Goal: Task Accomplishment & Management: Complete application form

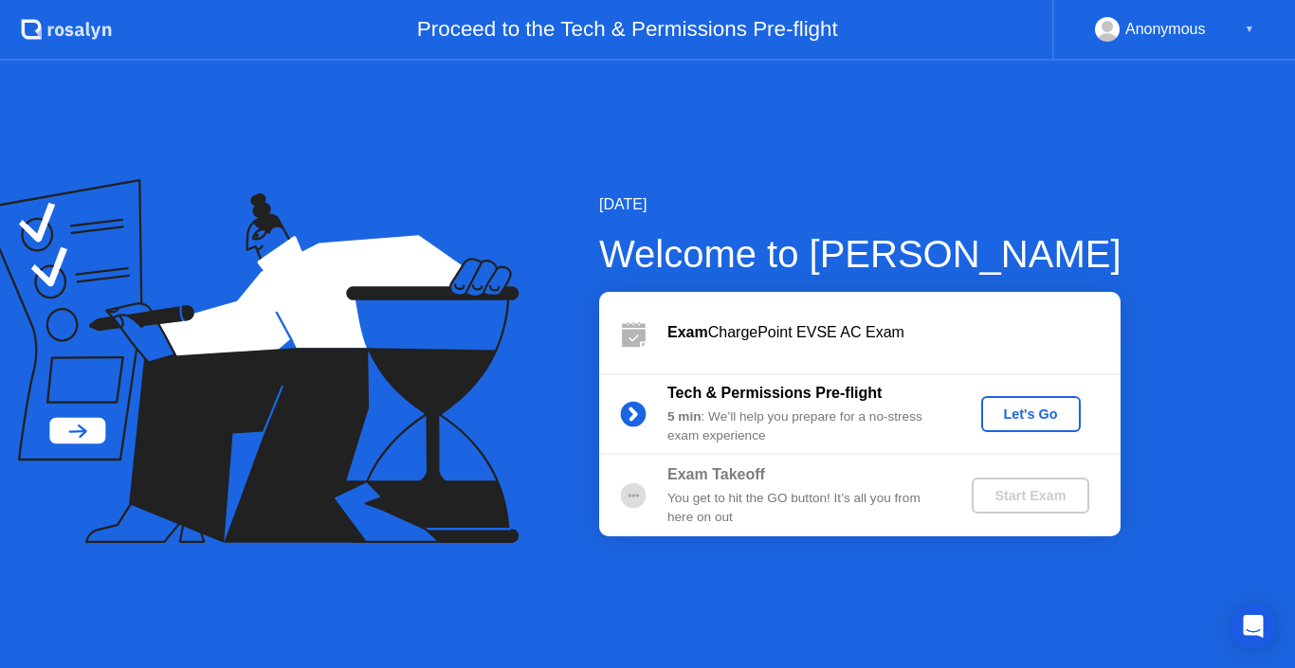
click at [1019, 410] on div "Let's Go" at bounding box center [1031, 414] width 84 height 15
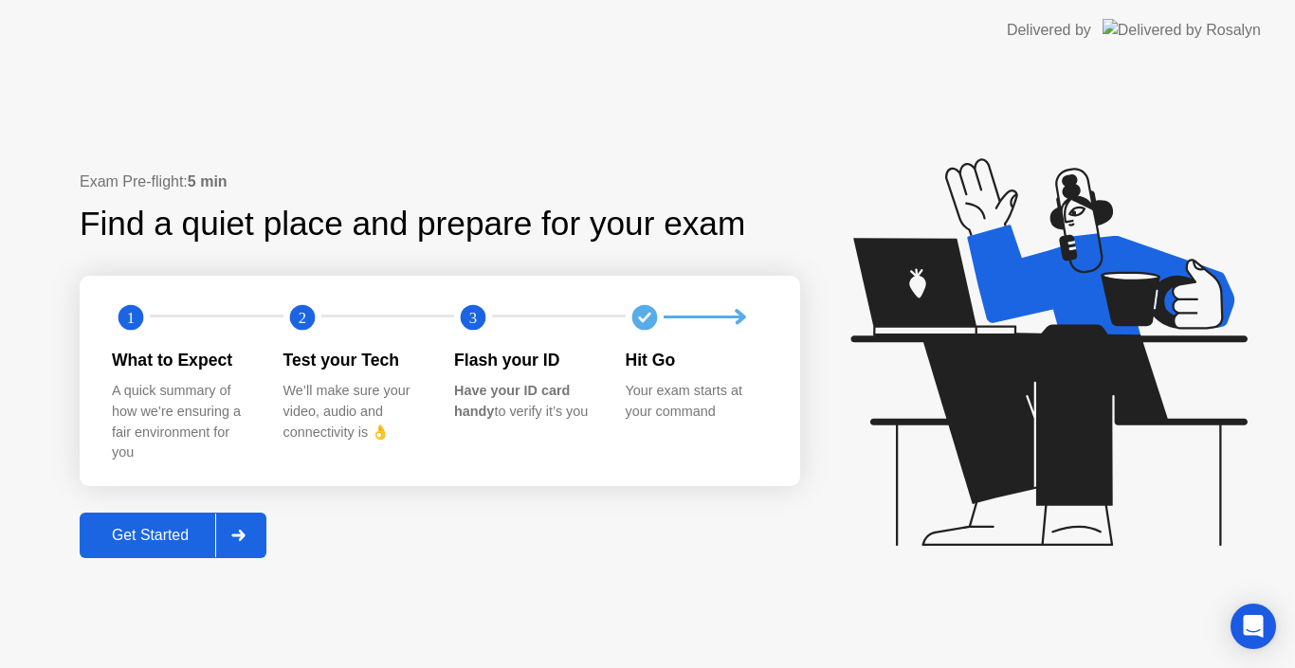
click at [157, 535] on div "Get Started" at bounding box center [150, 535] width 130 height 17
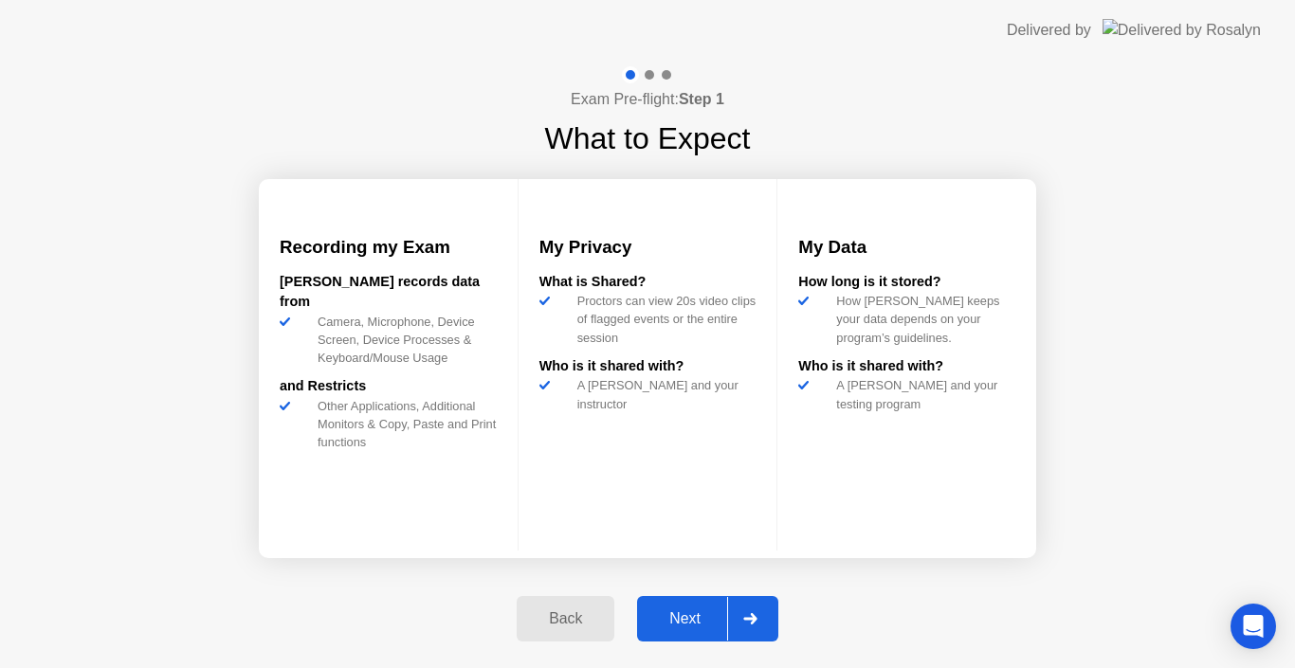
click at [694, 621] on div "Next" at bounding box center [685, 618] width 84 height 17
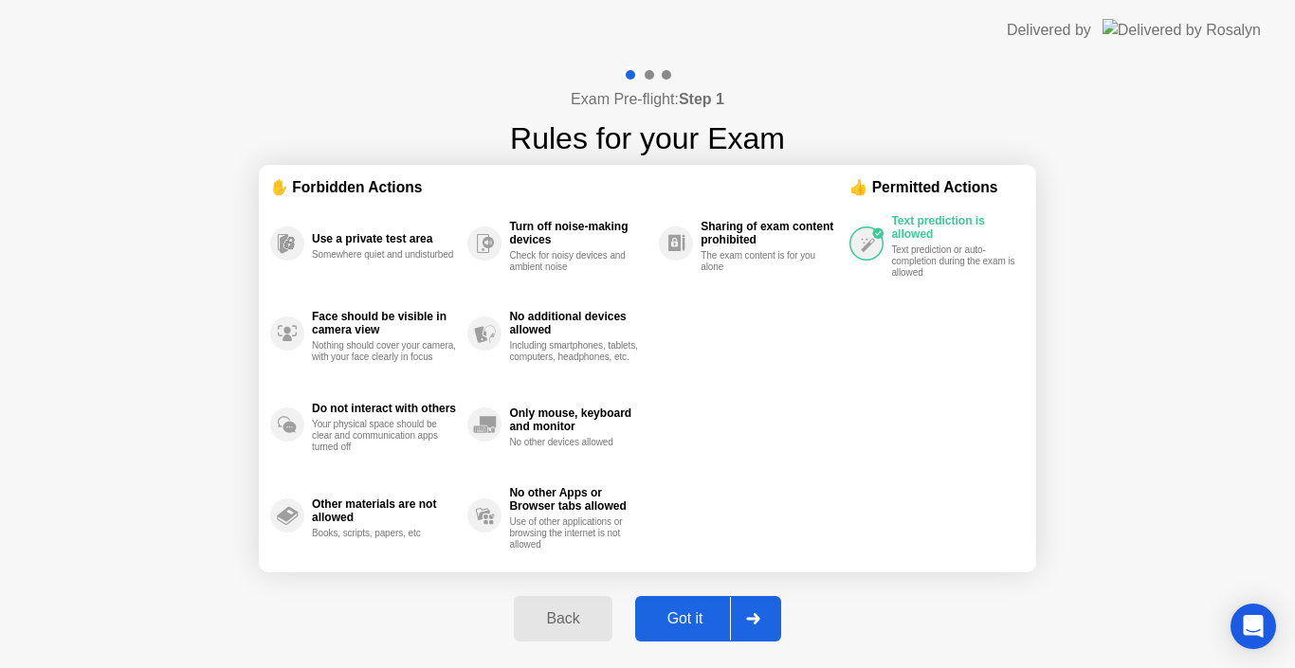
click at [694, 621] on div "Got it" at bounding box center [685, 618] width 89 height 17
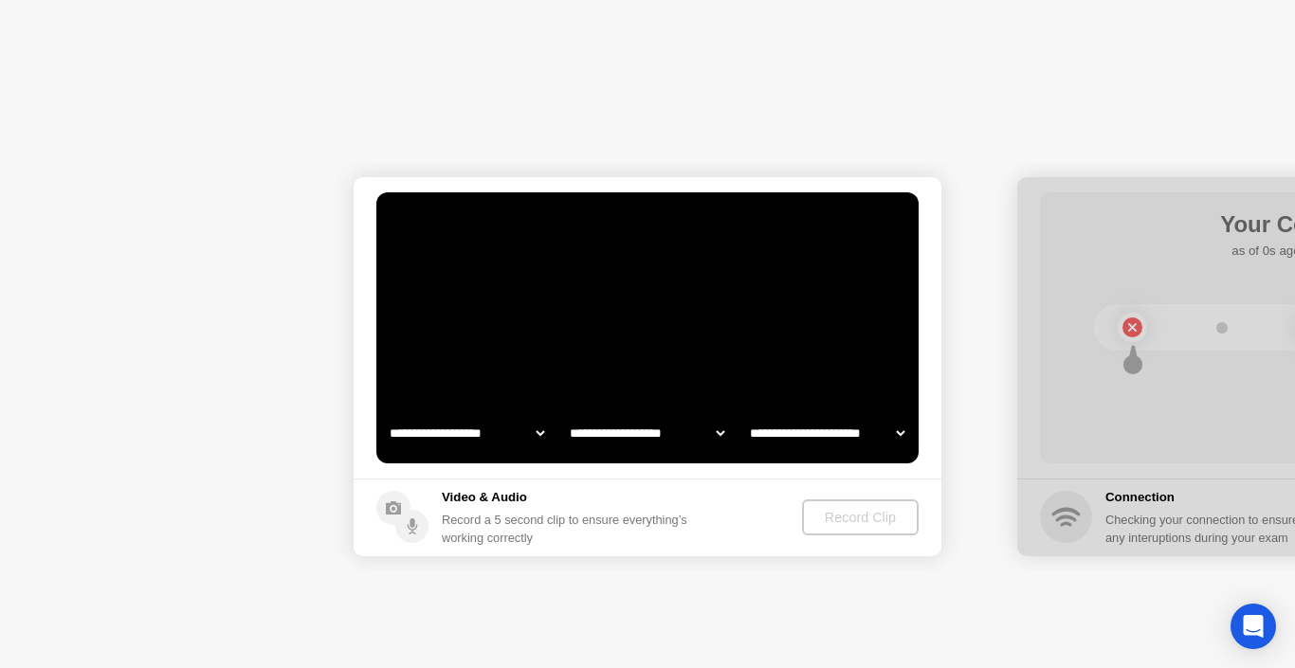
select select "**********"
select select "*******"
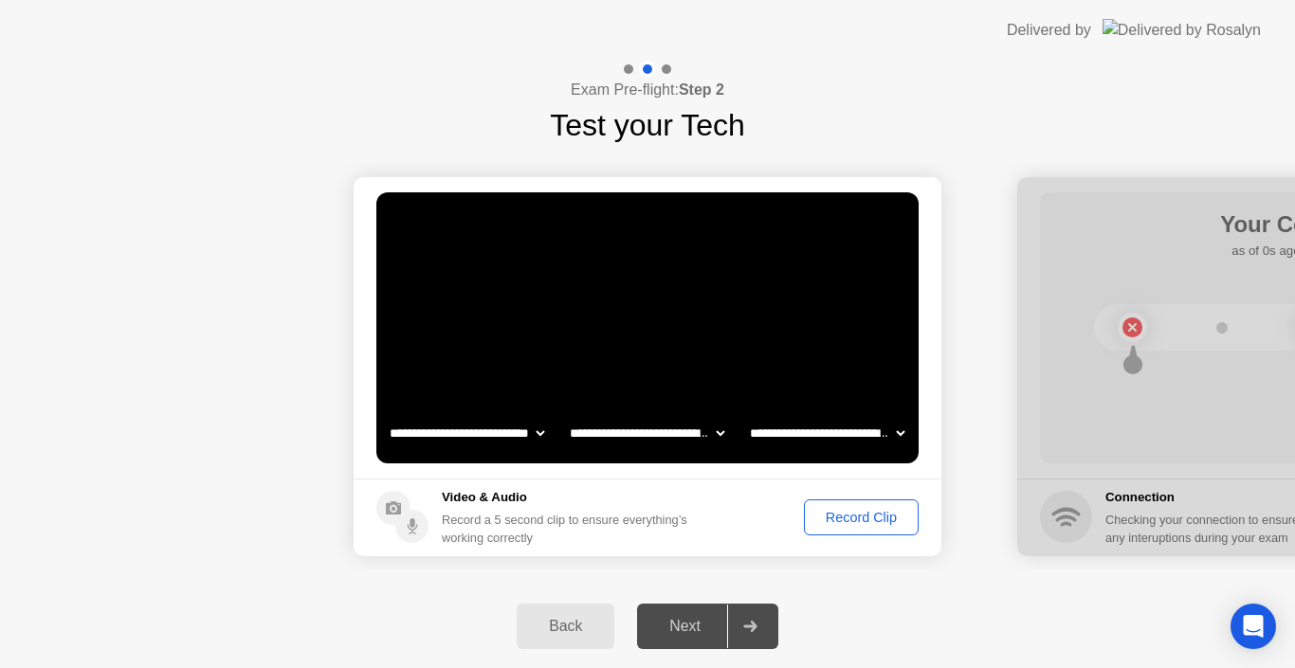
click at [869, 518] on div "Record Clip" at bounding box center [860, 517] width 101 height 15
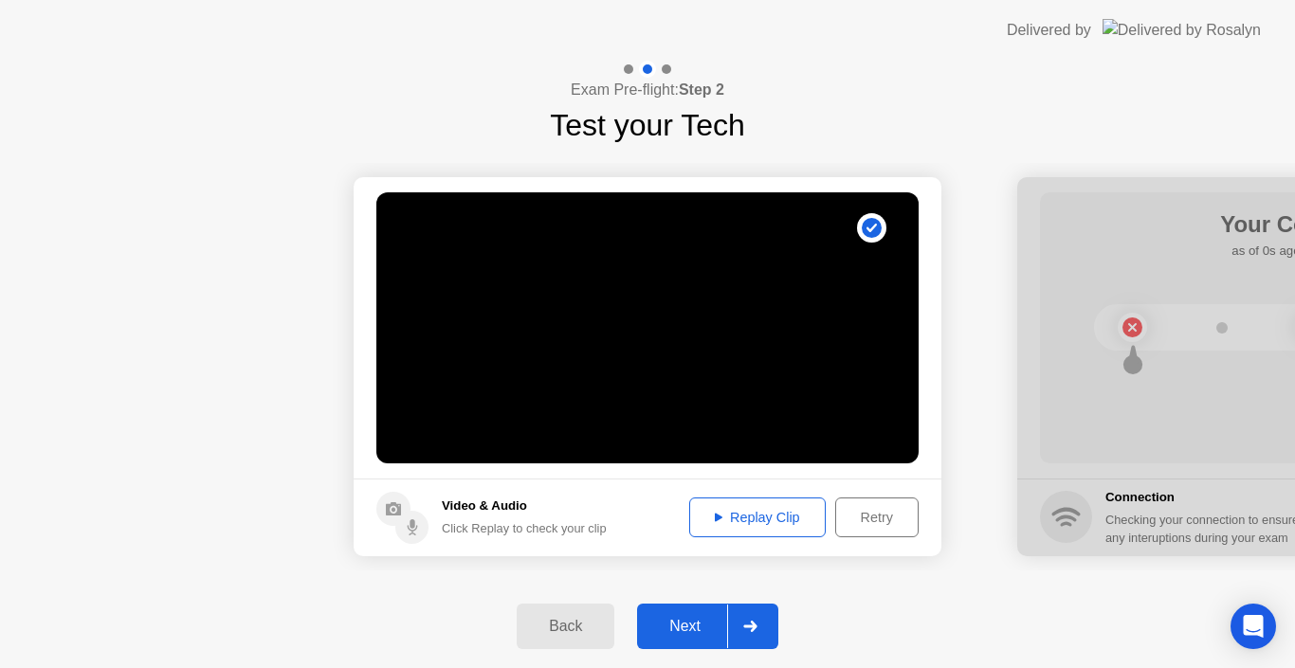
click at [732, 514] on div "Replay Clip" at bounding box center [757, 517] width 123 height 15
click at [698, 623] on div "Next" at bounding box center [685, 626] width 84 height 17
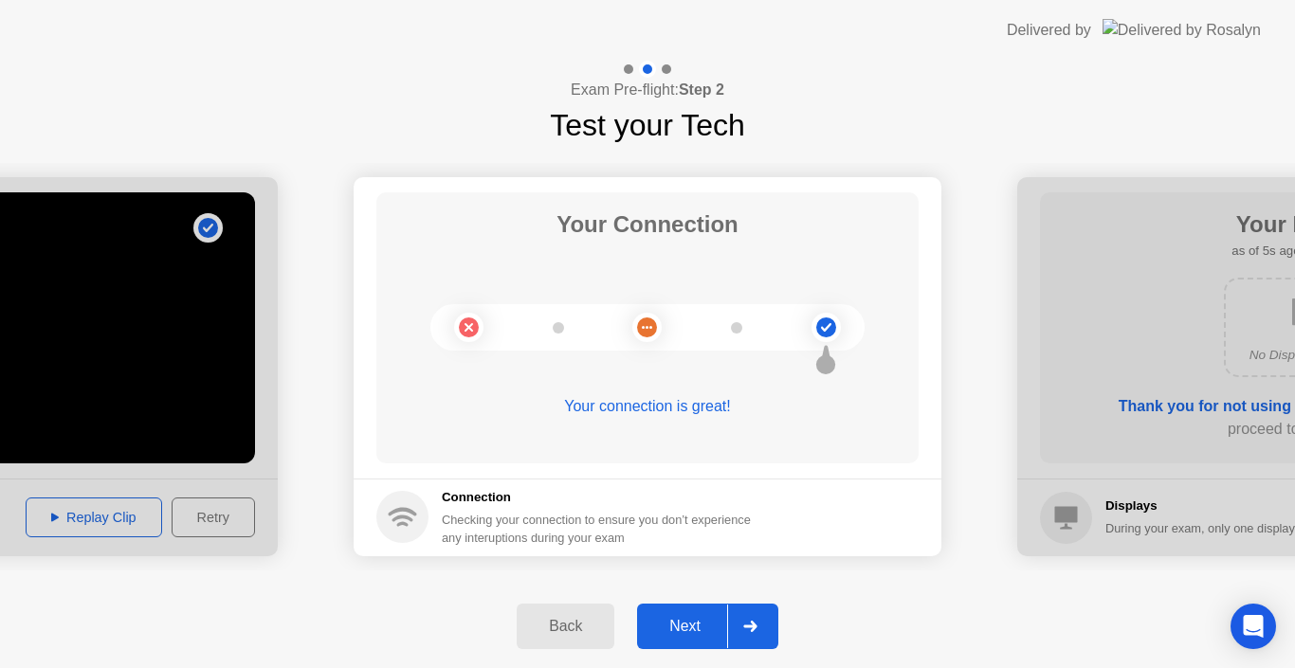
click at [698, 623] on div "Next" at bounding box center [685, 626] width 84 height 17
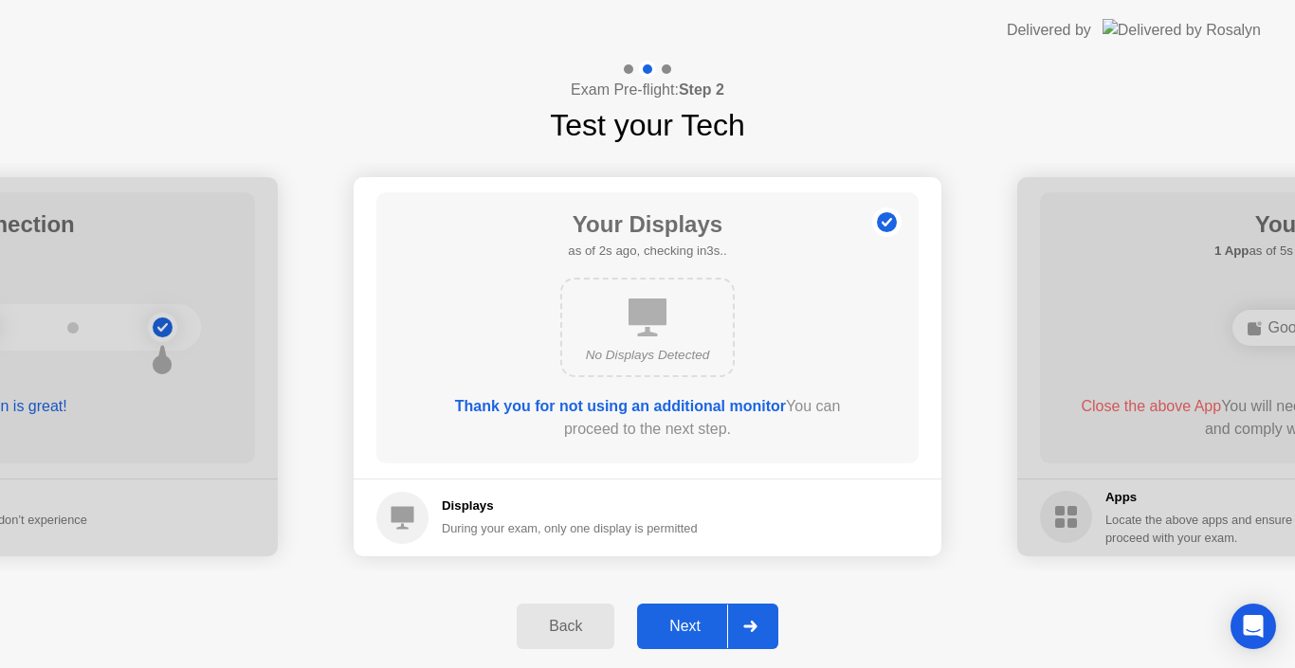
click at [698, 623] on div "Next" at bounding box center [685, 626] width 84 height 17
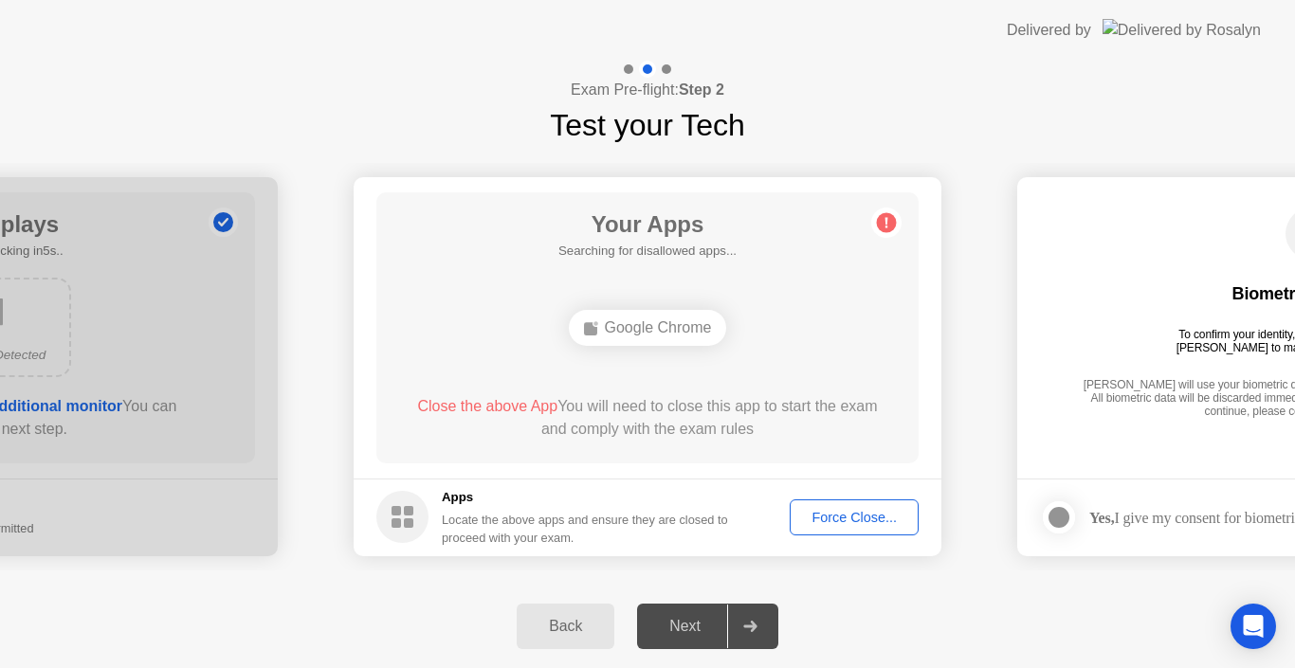
click at [690, 627] on div "Next" at bounding box center [685, 626] width 84 height 17
click at [870, 516] on div "Force Close..." at bounding box center [854, 517] width 116 height 15
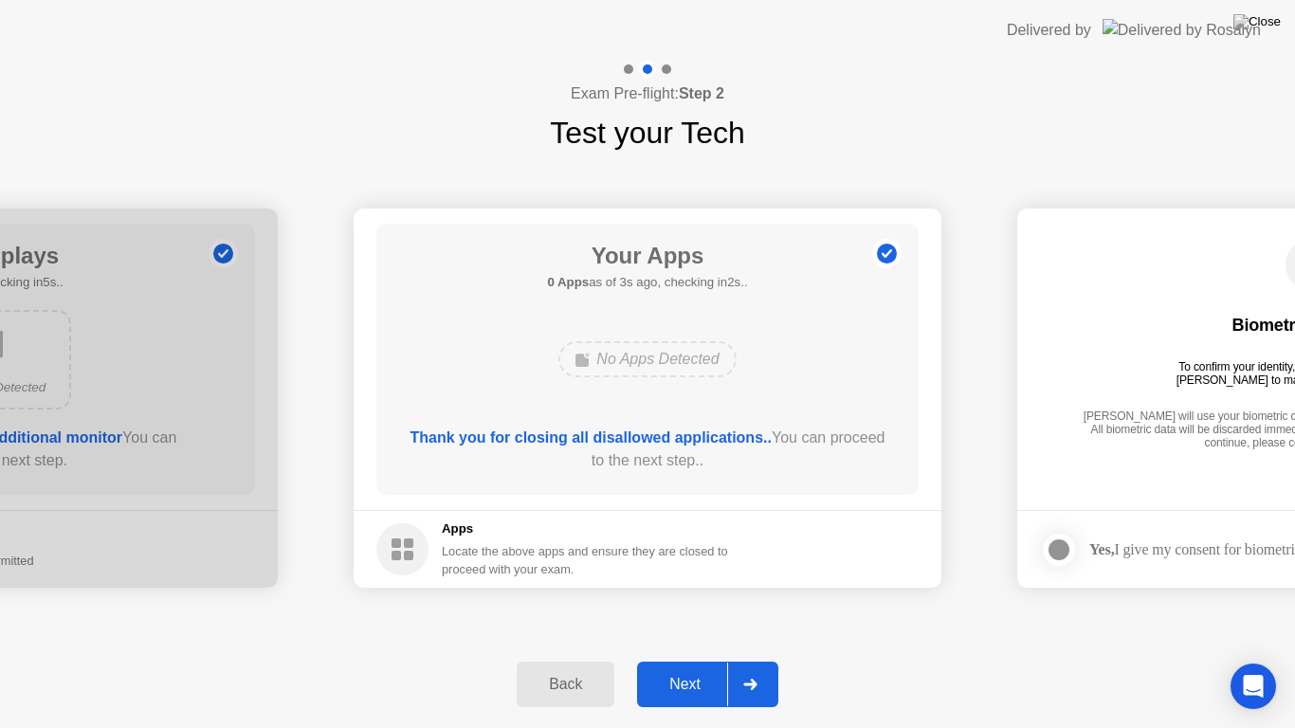
click at [694, 667] on div "Next" at bounding box center [685, 684] width 84 height 17
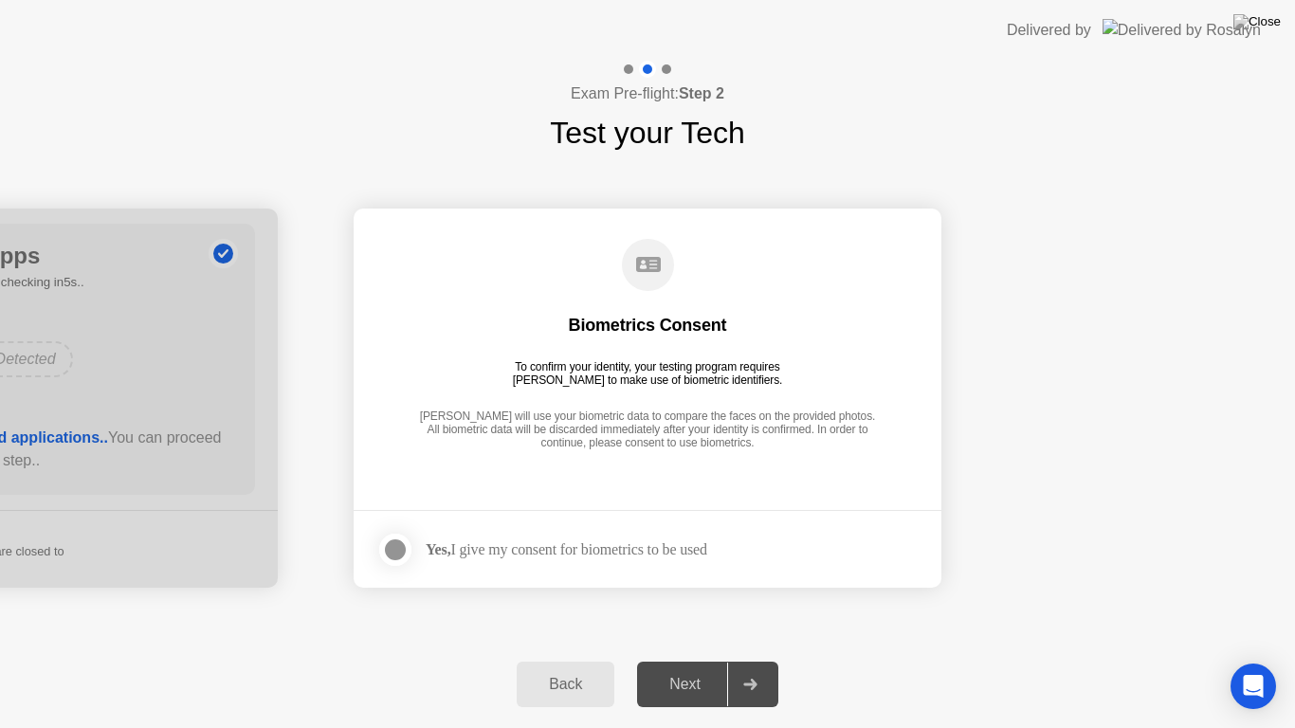
click at [694, 667] on div "Next" at bounding box center [685, 684] width 84 height 17
click at [393, 554] on div at bounding box center [395, 549] width 23 height 23
click at [684, 667] on div "Next" at bounding box center [685, 684] width 84 height 17
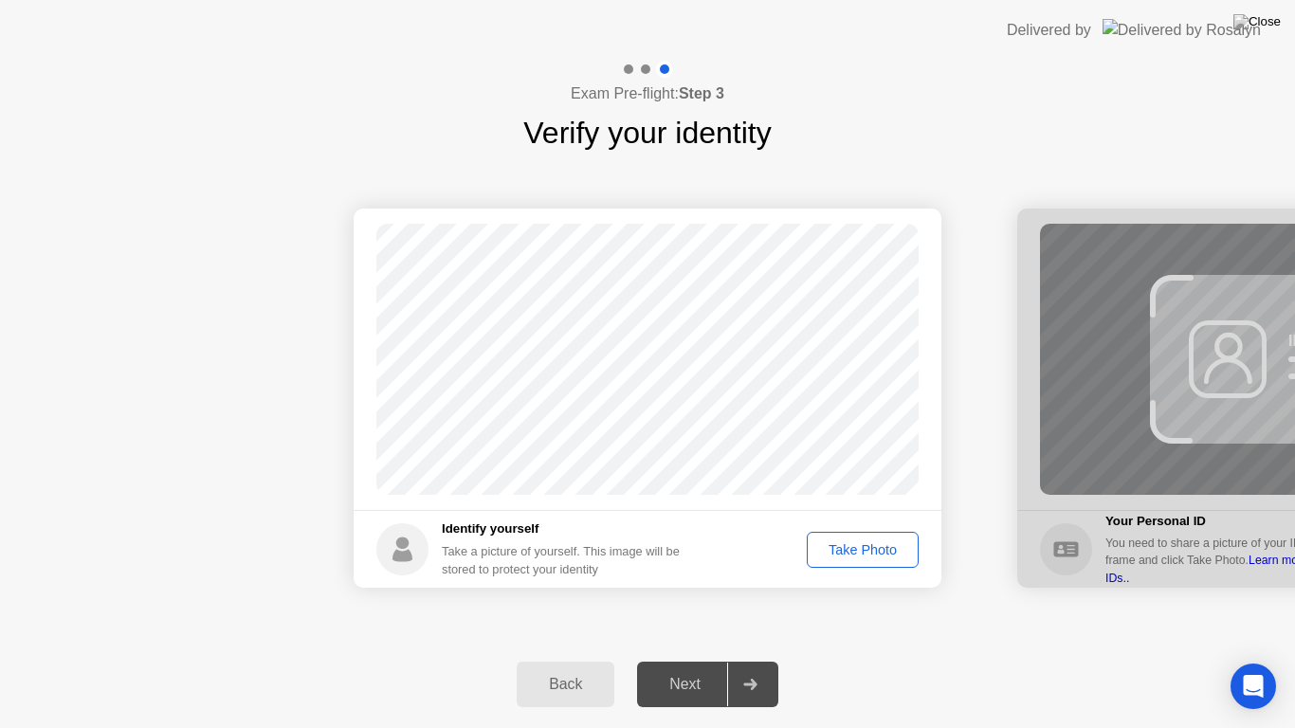
click at [865, 547] on div "Take Photo" at bounding box center [862, 549] width 99 height 15
click at [681, 667] on div "Next" at bounding box center [685, 684] width 84 height 17
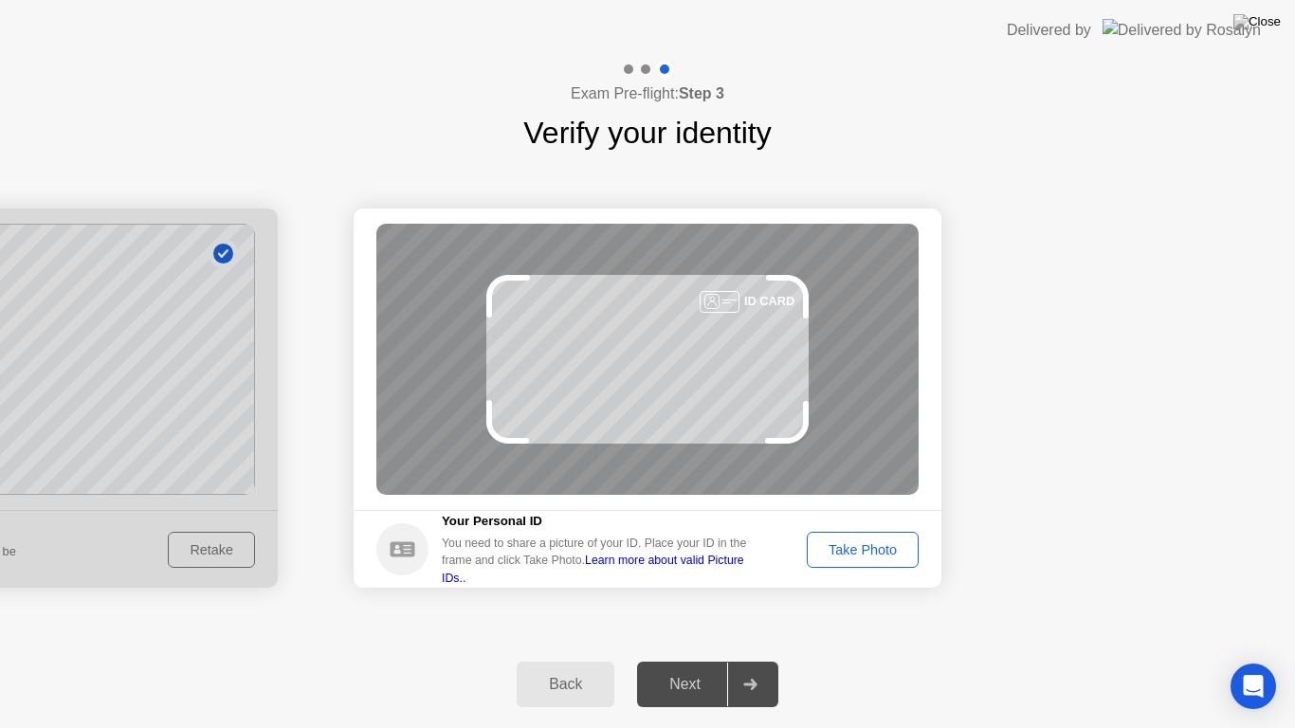
click at [859, 542] on div "Take Photo" at bounding box center [862, 549] width 99 height 15
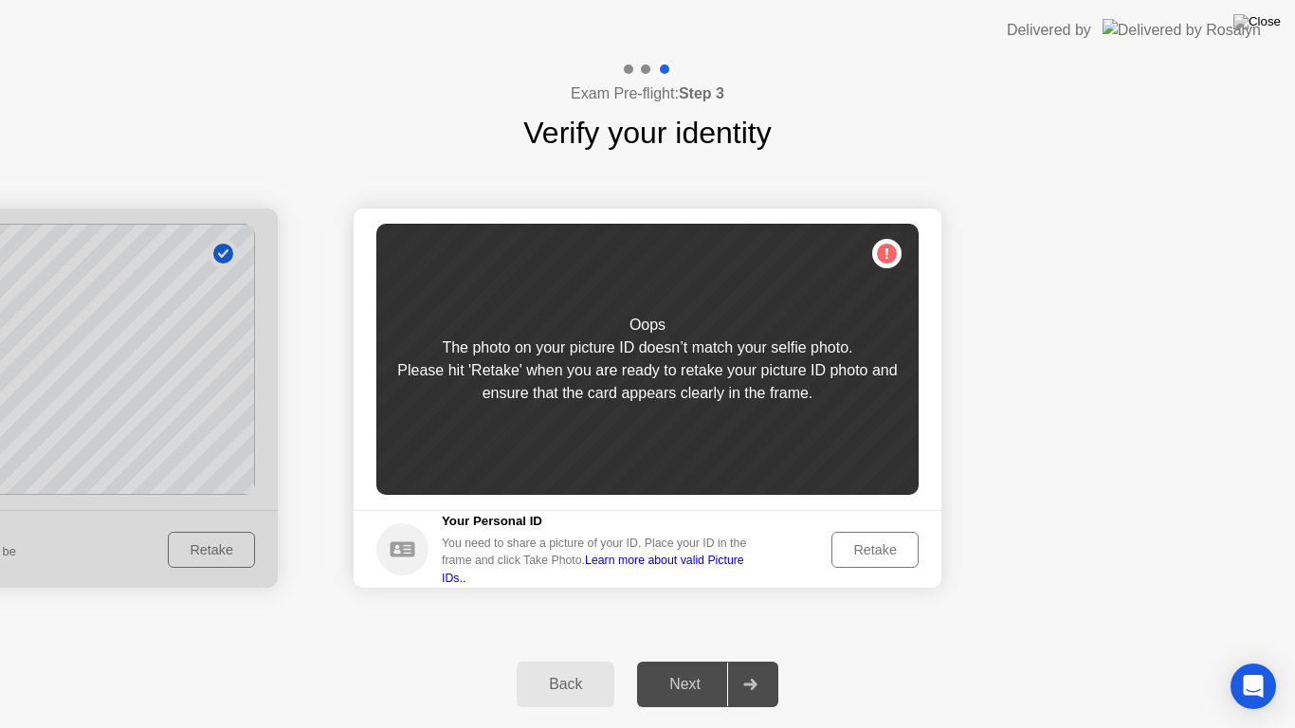
click at [564, 667] on div "Back" at bounding box center [565, 684] width 86 height 17
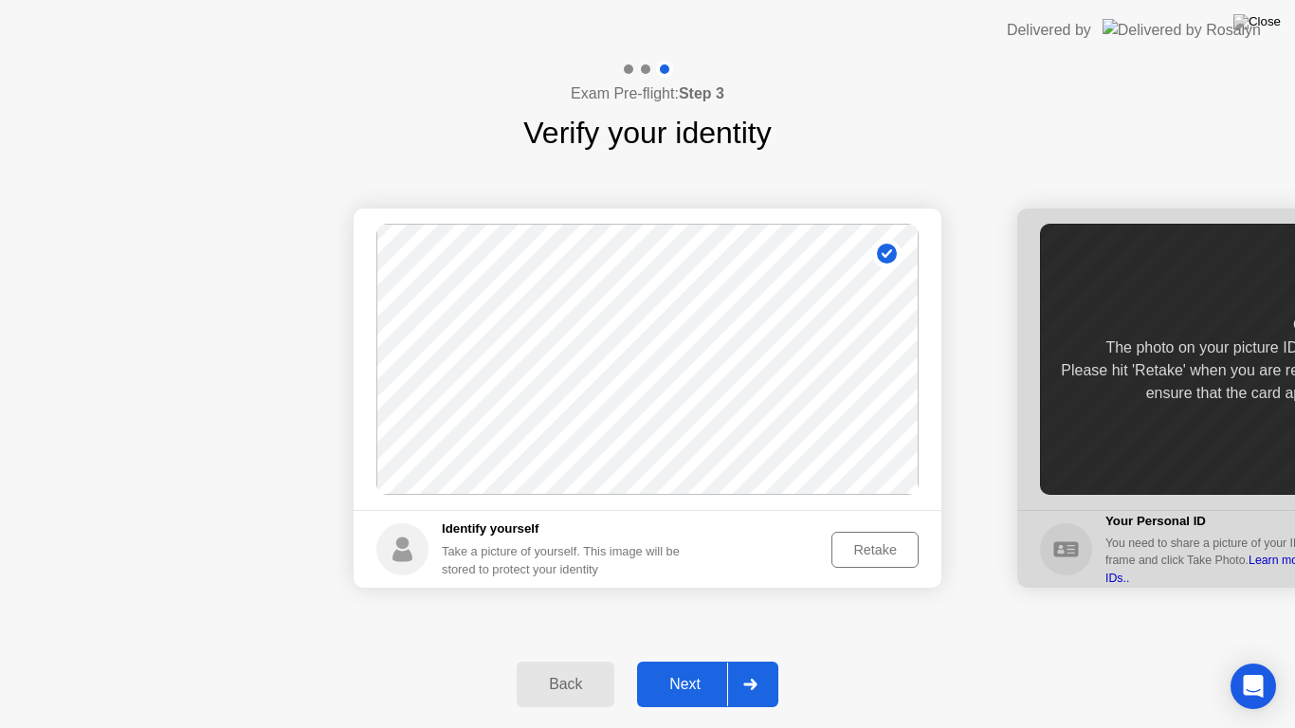
click at [867, 552] on div "Retake" at bounding box center [875, 549] width 74 height 15
click at [858, 554] on div "Take Photo" at bounding box center [862, 549] width 99 height 15
click at [682, 667] on button "Next" at bounding box center [707, 684] width 141 height 45
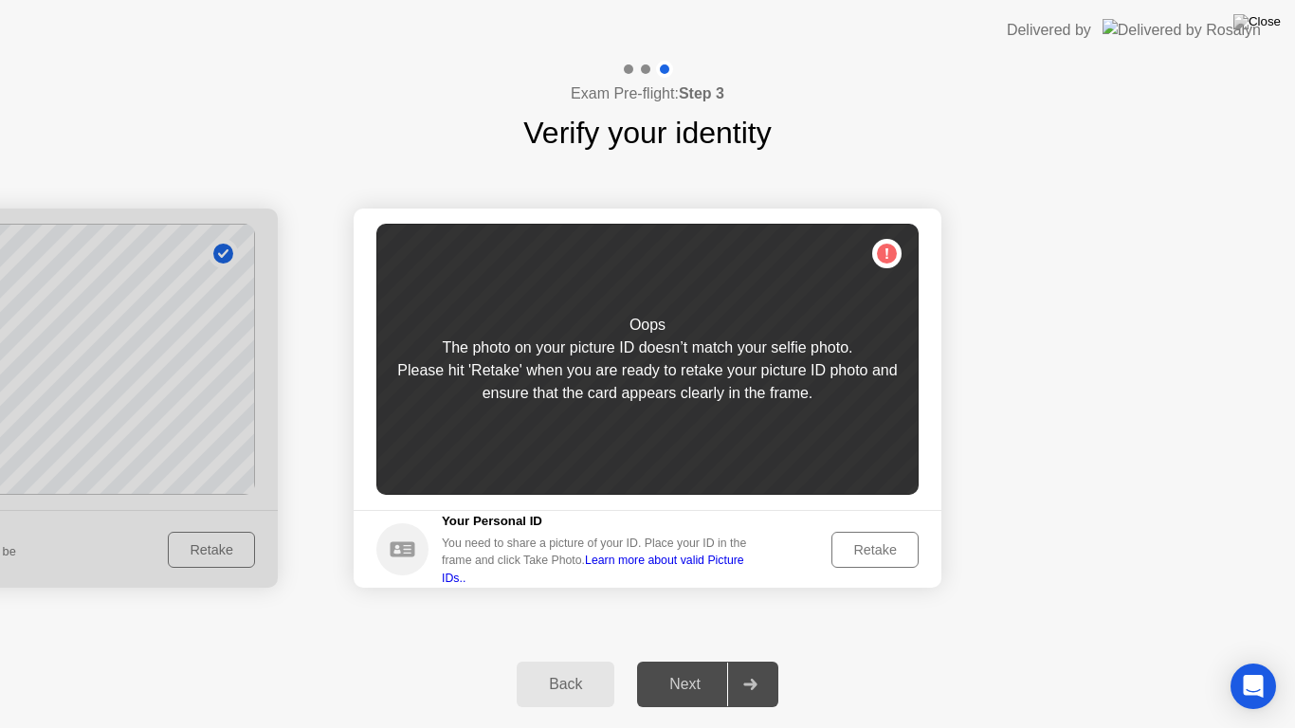
click at [878, 549] on div "Retake" at bounding box center [875, 549] width 74 height 15
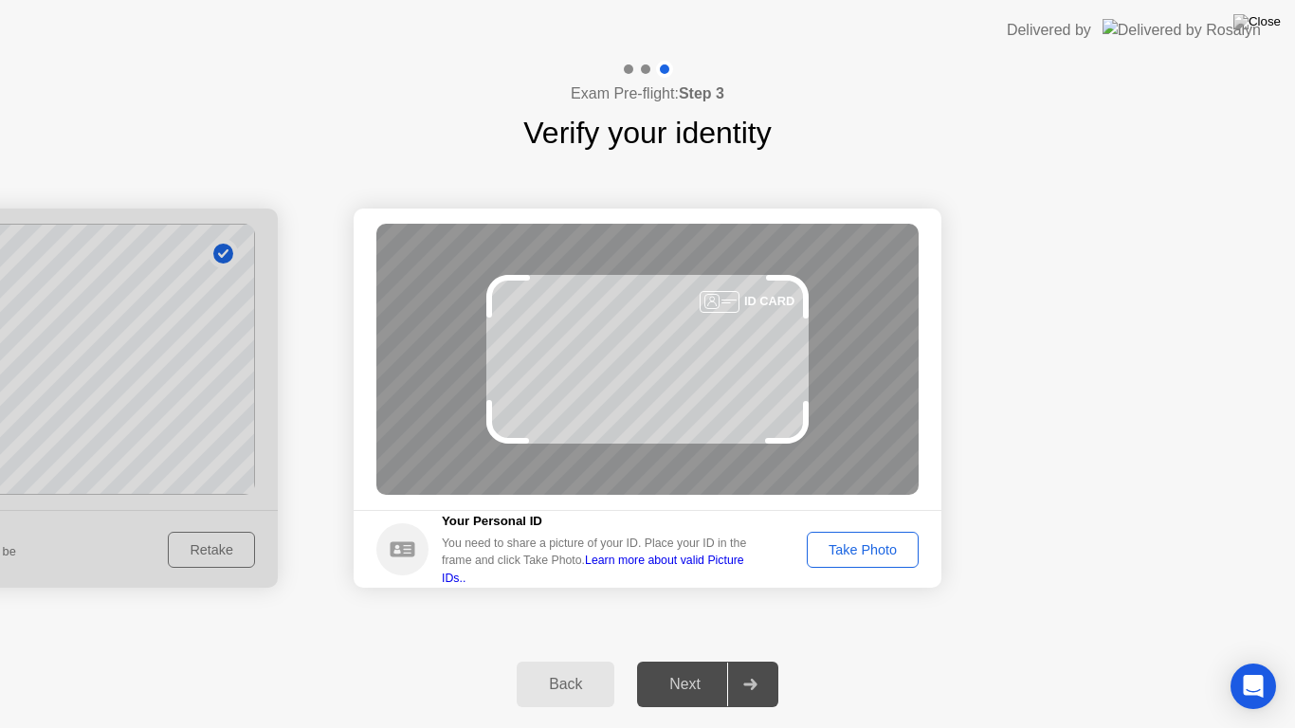
click at [878, 549] on div "Take Photo" at bounding box center [862, 549] width 99 height 15
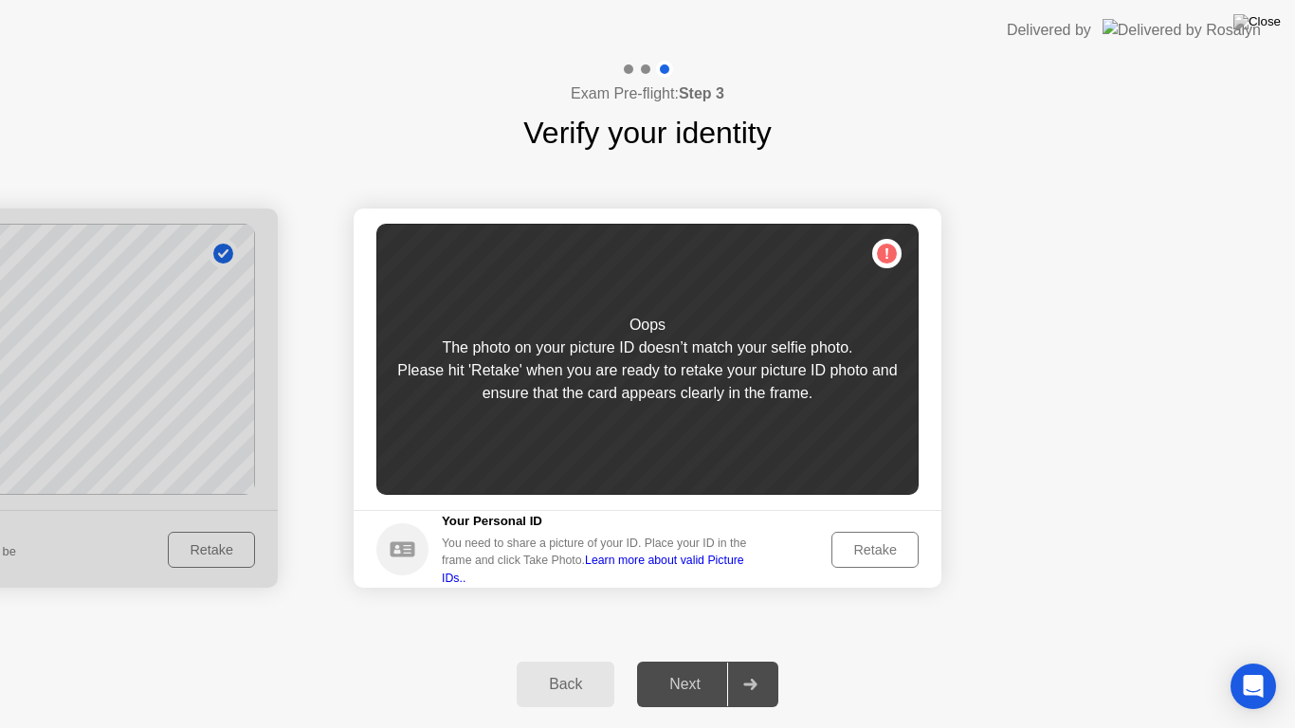
click at [859, 542] on div "Retake" at bounding box center [875, 549] width 74 height 15
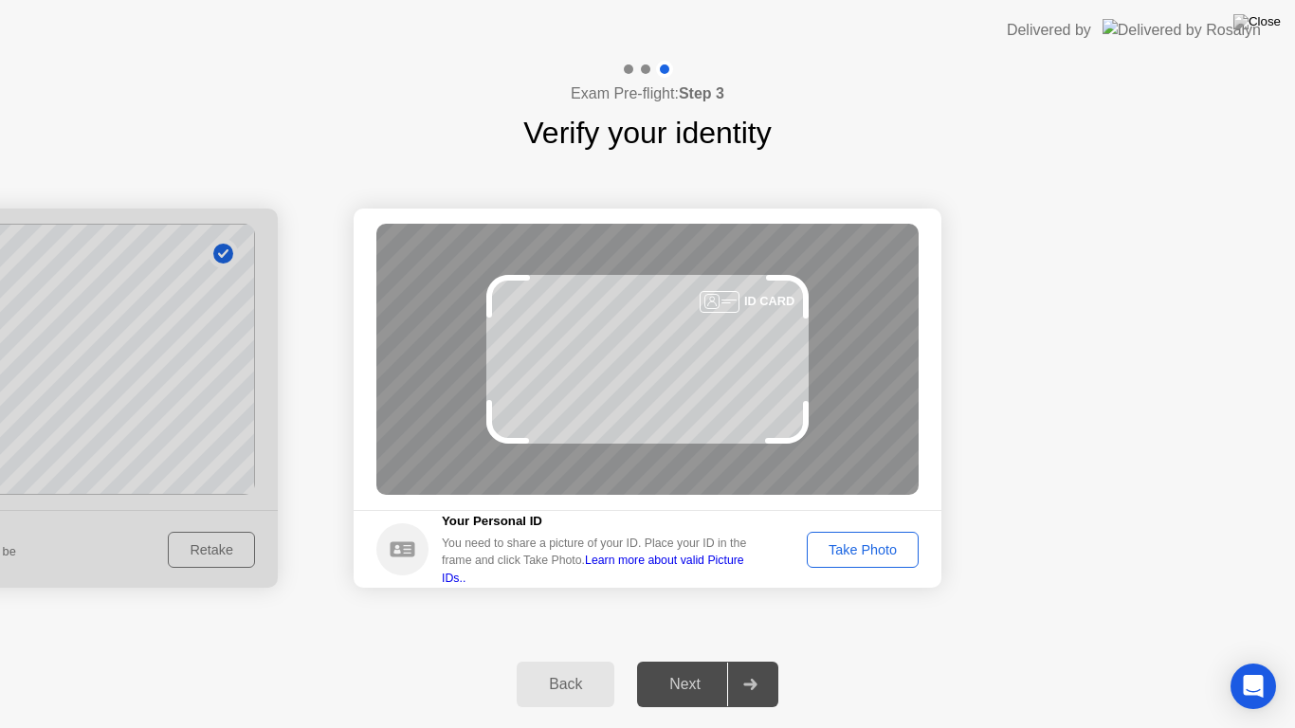
click at [859, 542] on div "Take Photo" at bounding box center [862, 549] width 99 height 15
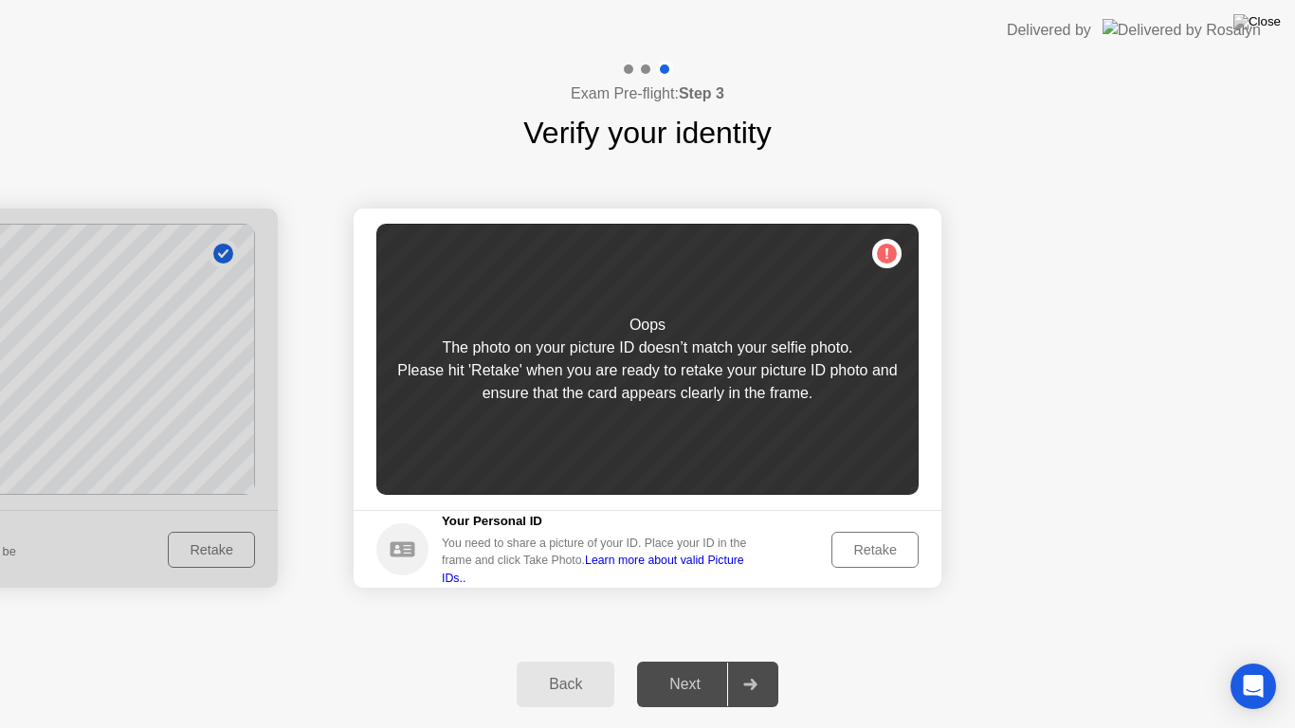
click at [891, 252] on div "Oops The photo on your picture ID doesn’t match your selfie photo. Please hit '…" at bounding box center [647, 359] width 542 height 271
click at [864, 549] on div "Retake" at bounding box center [875, 549] width 74 height 15
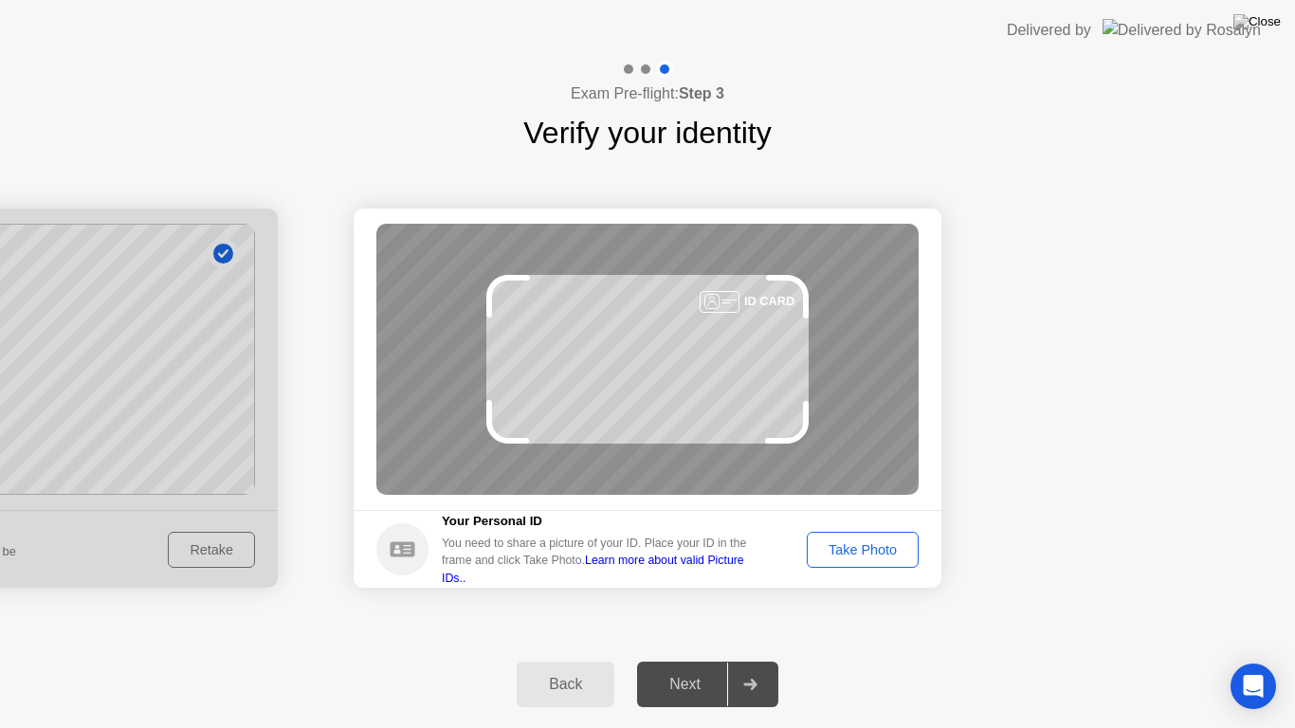
click at [864, 549] on div "Take Photo" at bounding box center [862, 549] width 99 height 15
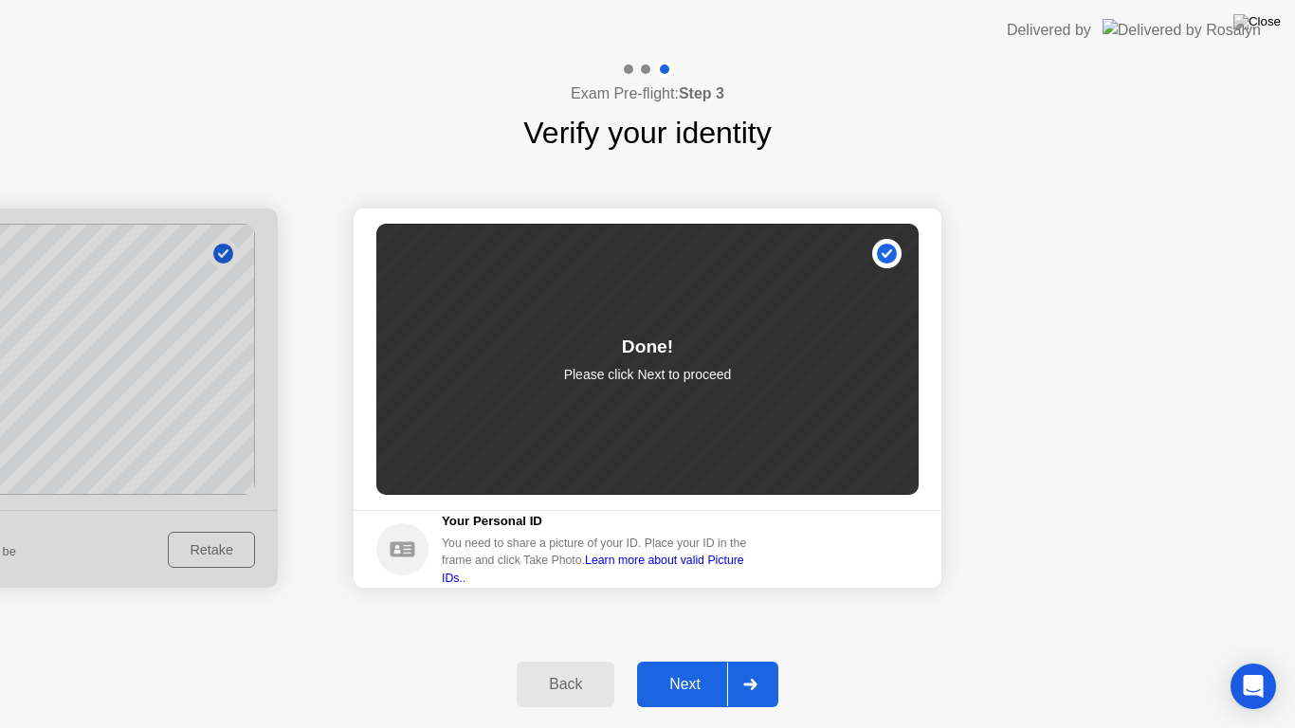
click at [693, 667] on div "Next" at bounding box center [685, 684] width 84 height 17
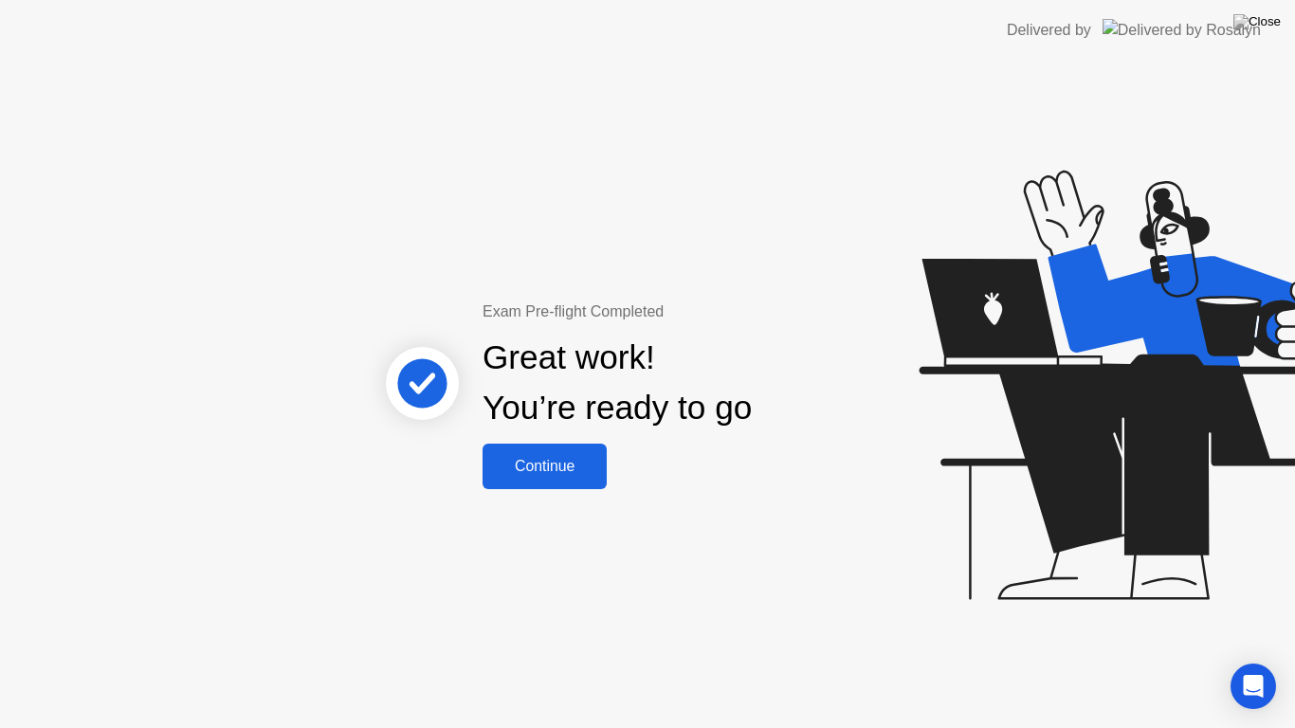
click at [552, 462] on div "Continue" at bounding box center [544, 466] width 113 height 17
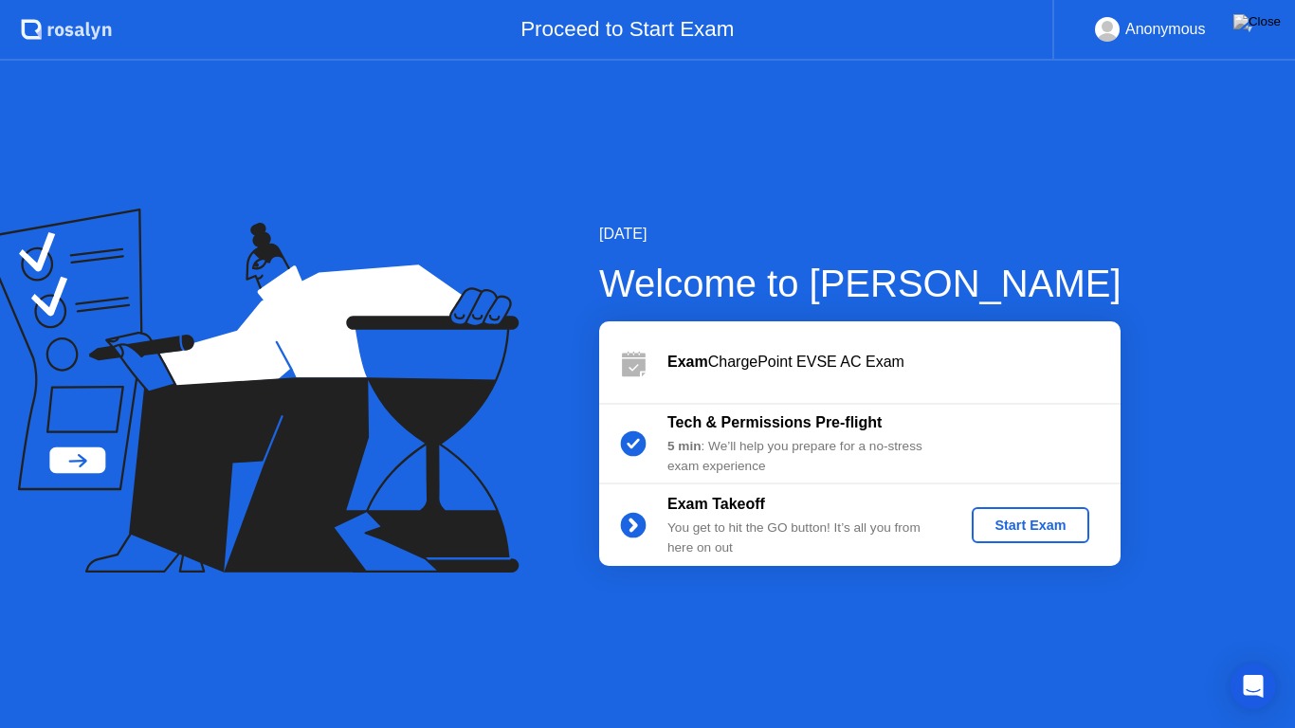
click at [1040, 525] on div "Start Exam" at bounding box center [1029, 525] width 101 height 15
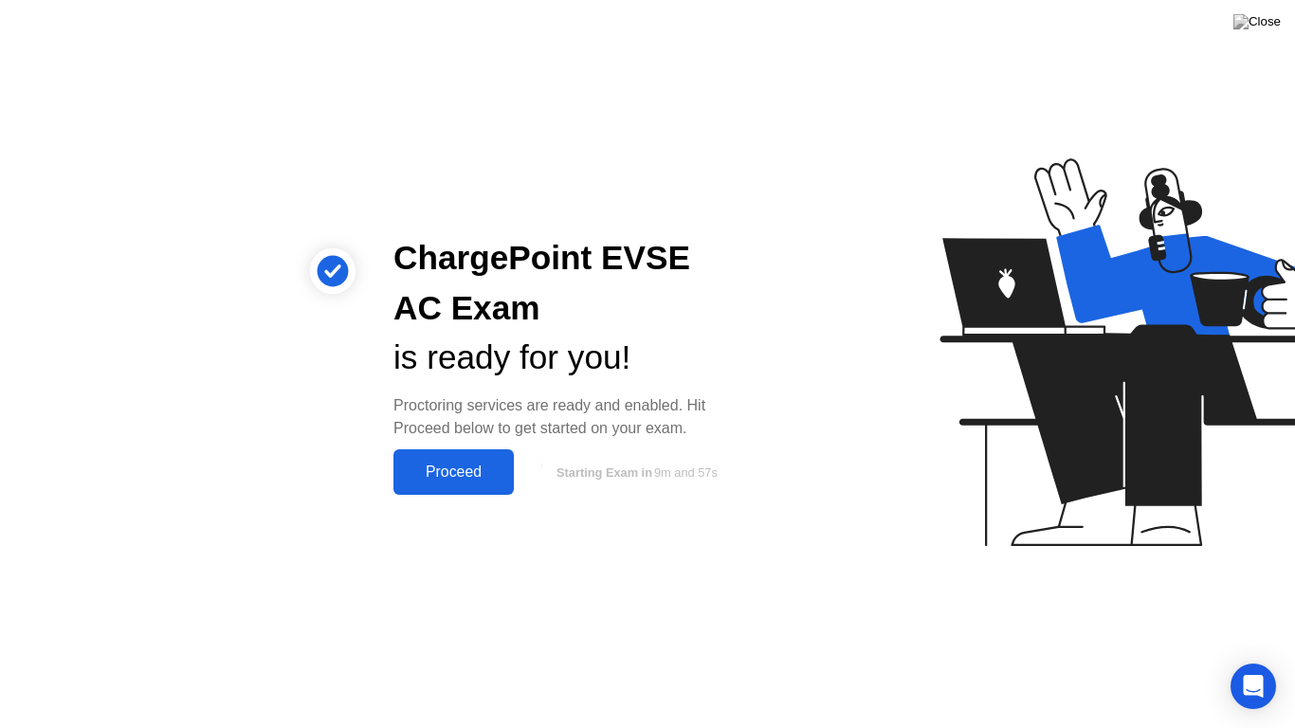
click at [451, 460] on button "Proceed" at bounding box center [453, 471] width 120 height 45
